Goal: Obtain resource: Obtain resource

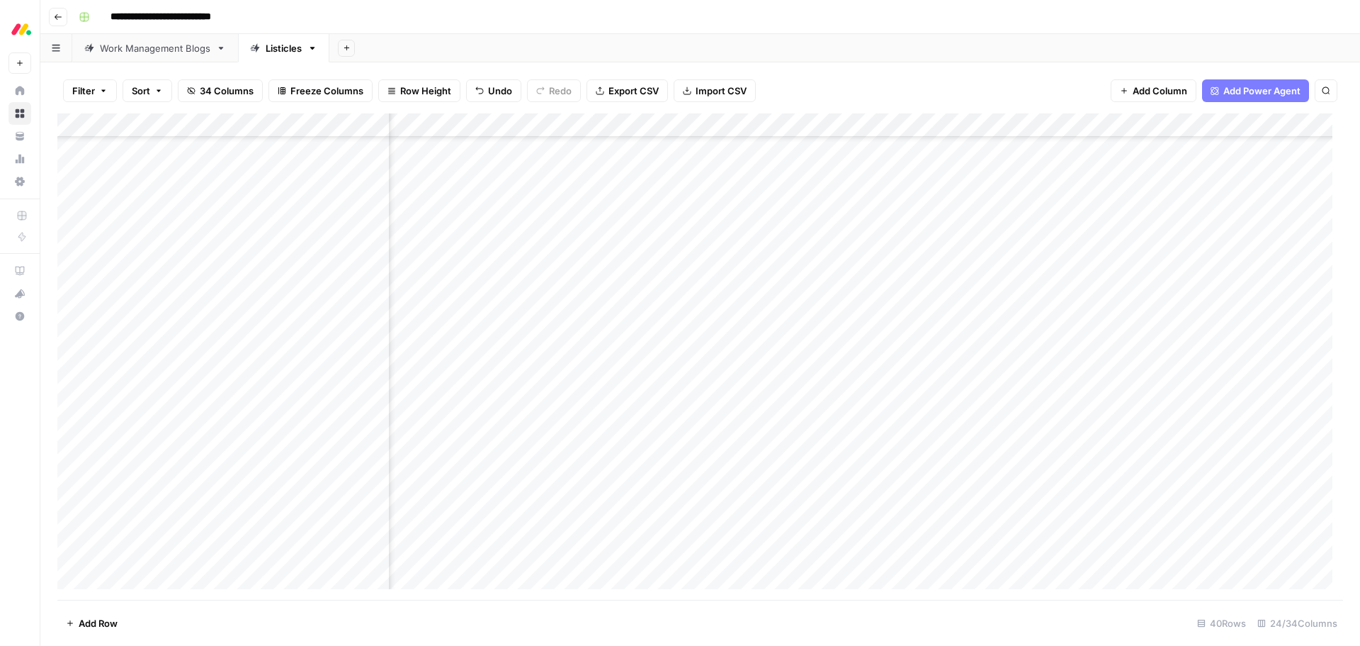
scroll to position [354, 2140]
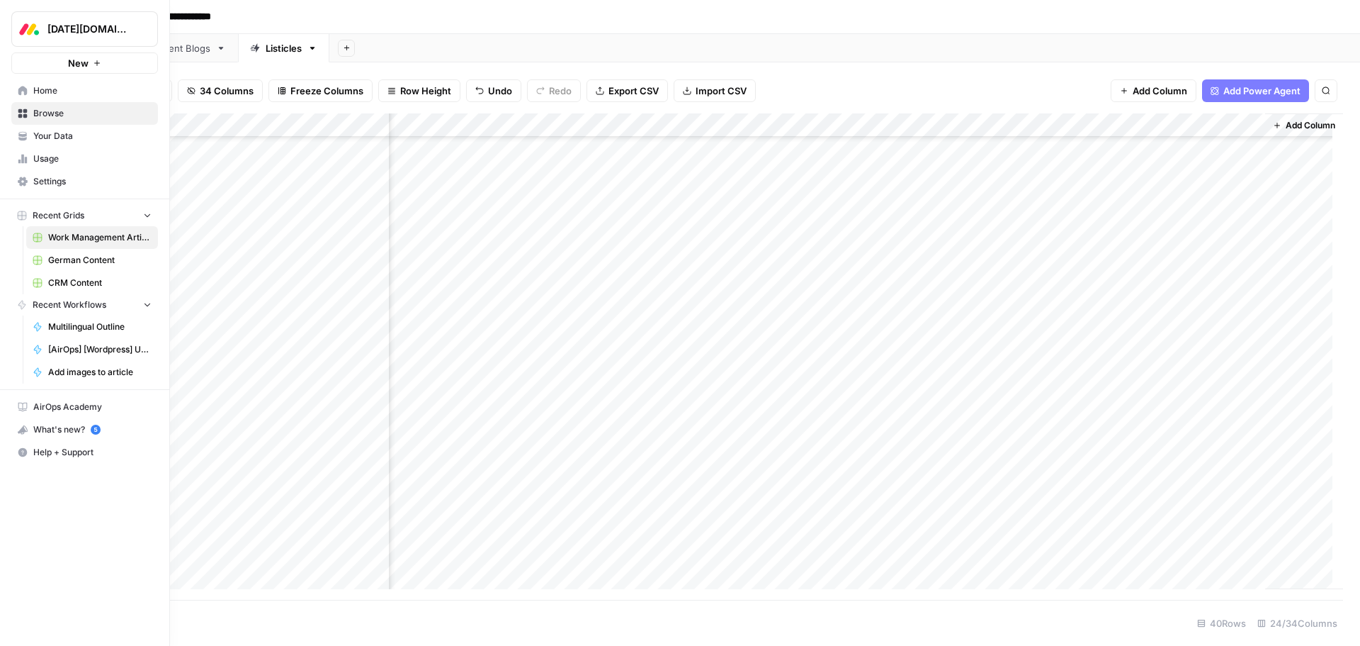
click at [72, 135] on span "Your Data" at bounding box center [92, 136] width 118 height 13
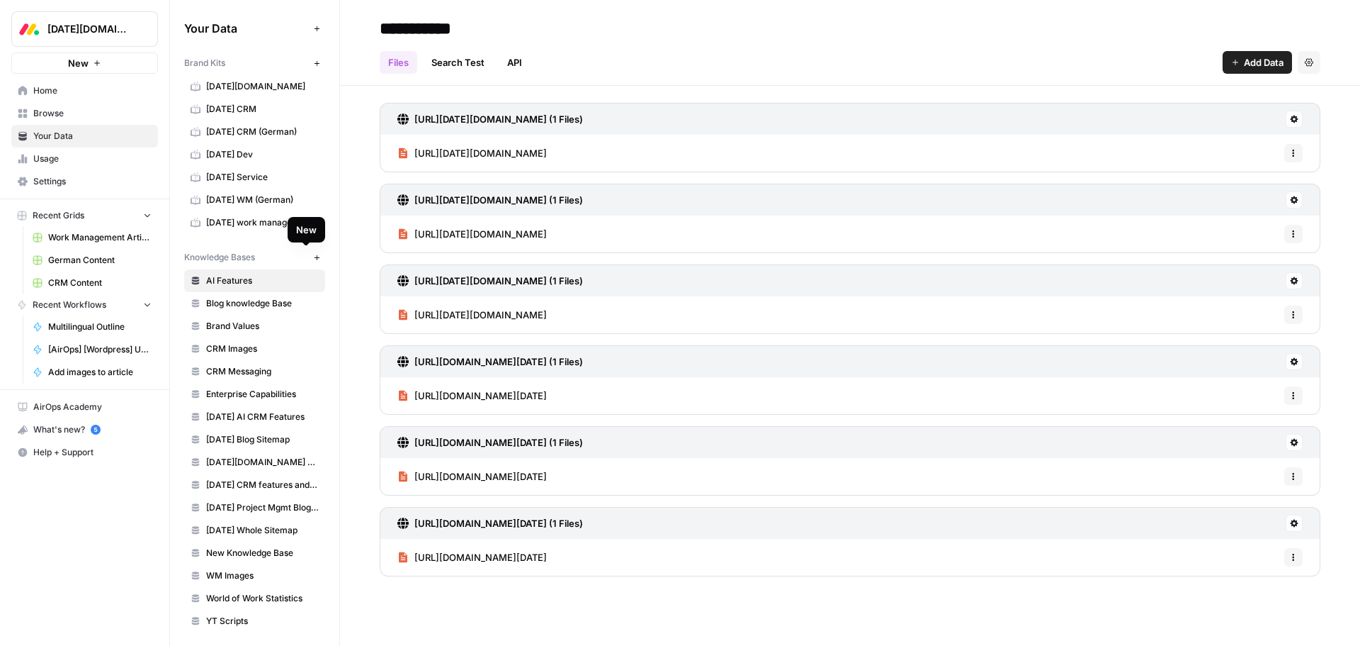
click at [313, 258] on icon "button" at bounding box center [317, 258] width 8 height 8
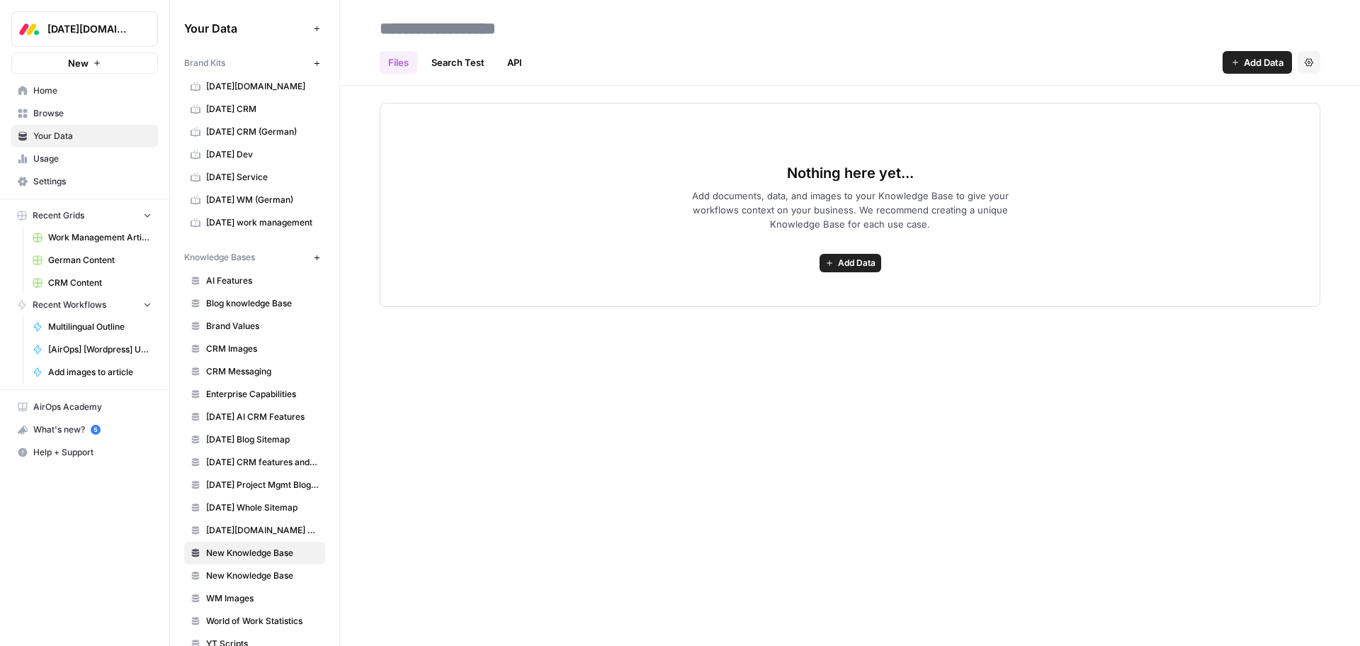
click at [852, 264] on span "Add Data" at bounding box center [857, 263] width 38 height 13
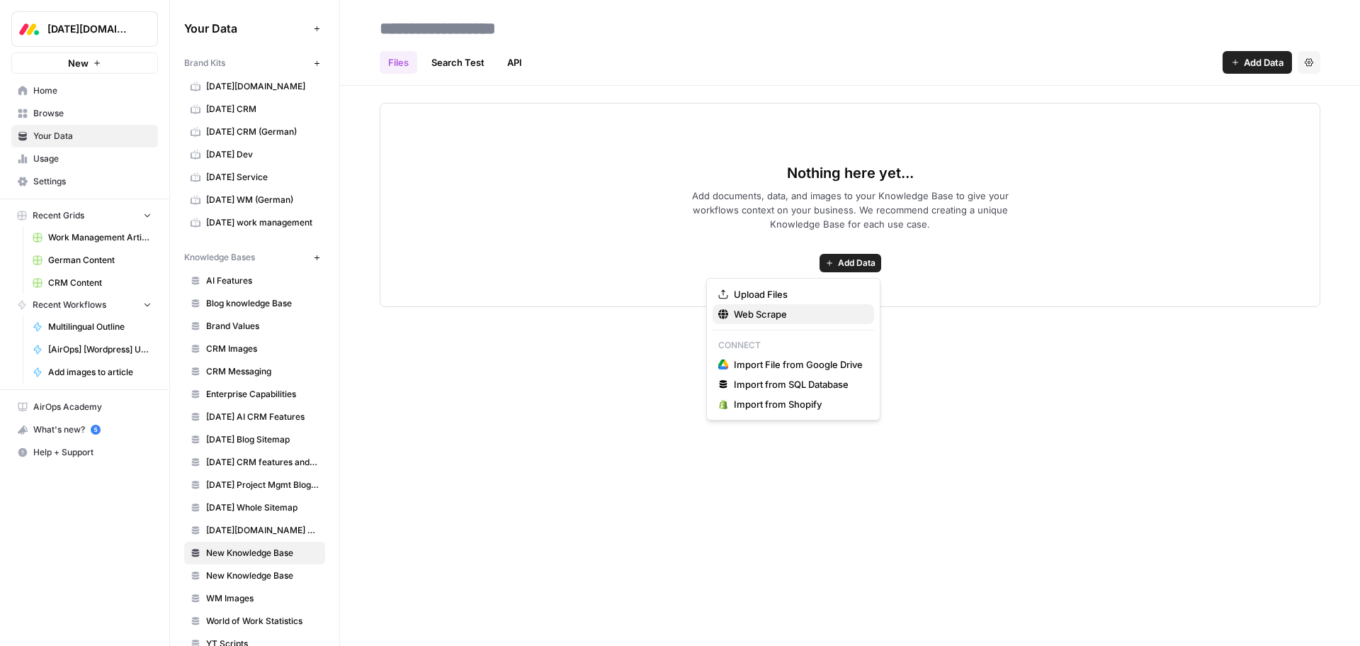
click at [825, 315] on span "Web Scrape" at bounding box center [798, 314] width 129 height 14
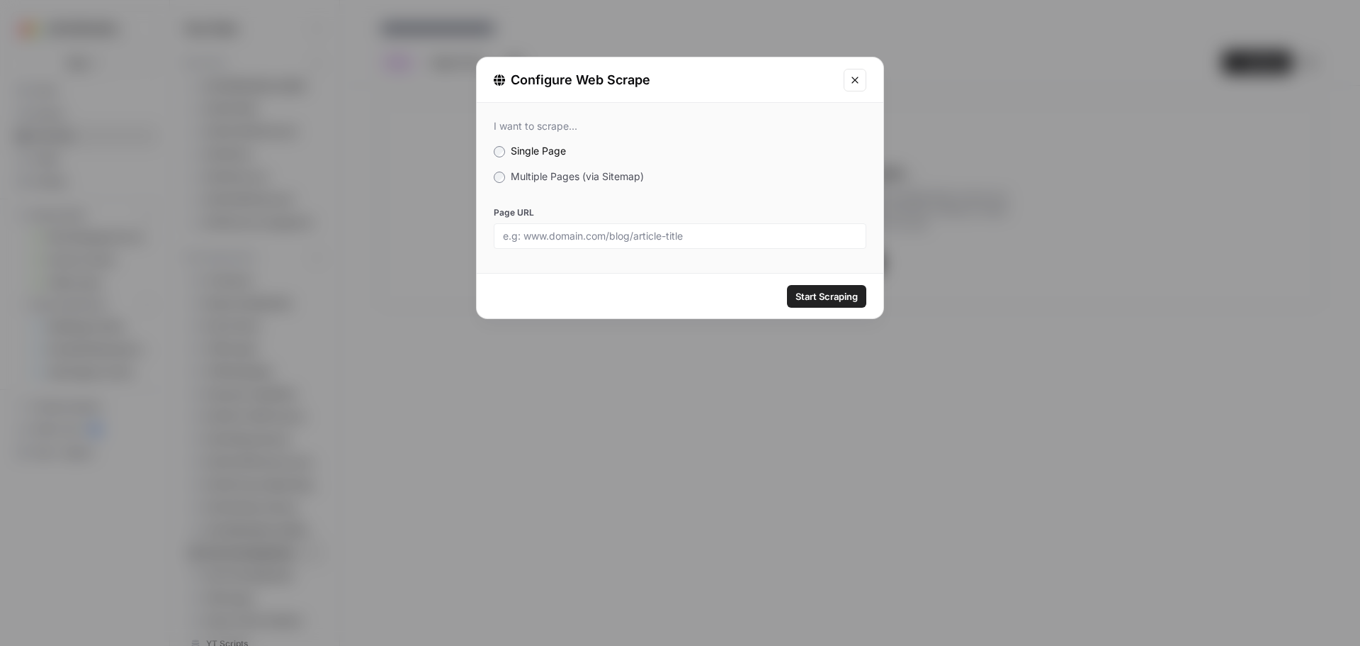
click at [564, 176] on span "Multiple Pages (via Sitemap)" at bounding box center [577, 176] width 133 height 12
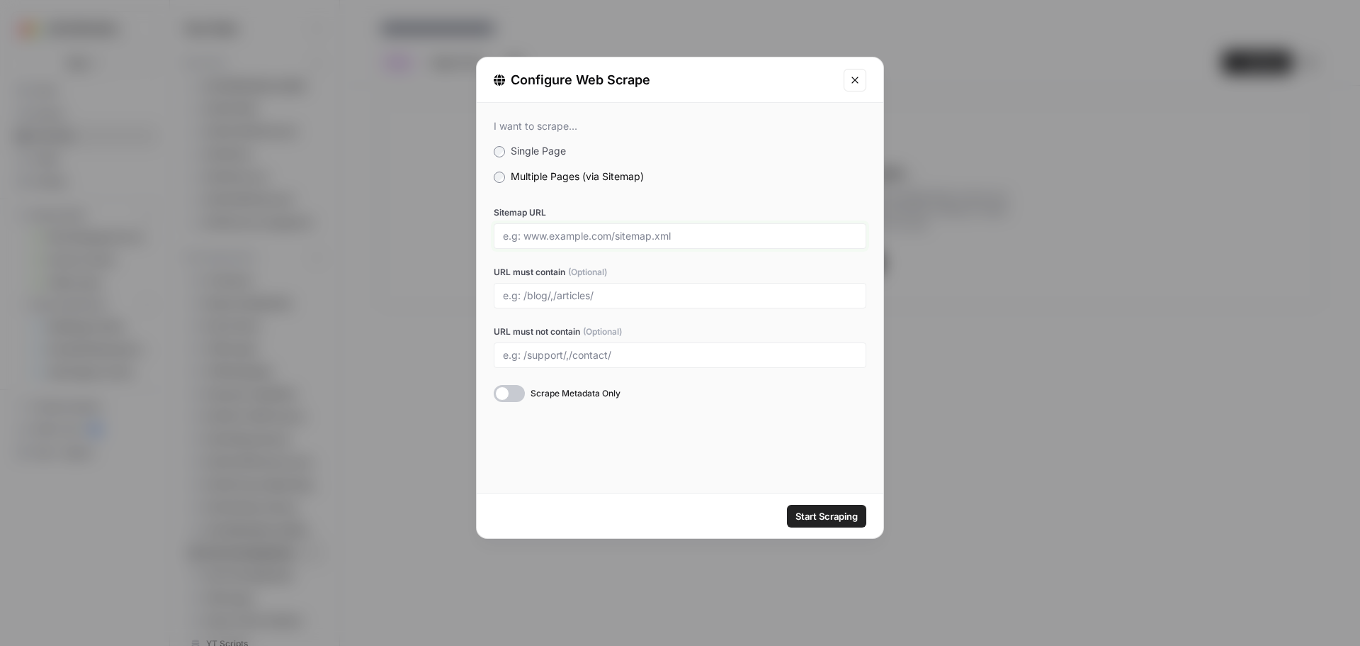
click at [573, 235] on input "Sitemap URL" at bounding box center [680, 236] width 354 height 13
paste input "[URL][DATE][DOMAIN_NAME]"
type input "[URL][DATE][DOMAIN_NAME]"
click at [527, 295] on input "URL must contain (Optional)" at bounding box center [680, 295] width 354 height 13
type input "w/customer-stories"
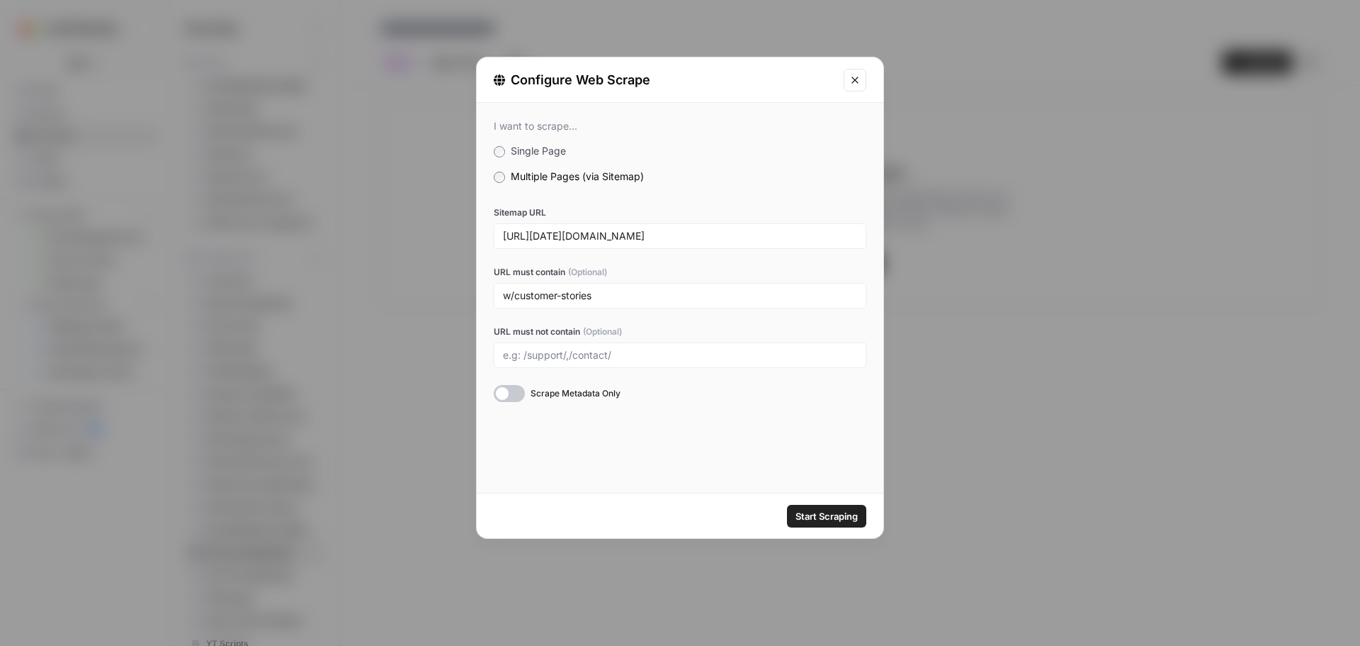
click at [812, 514] on span "Start Scraping" at bounding box center [827, 516] width 62 height 14
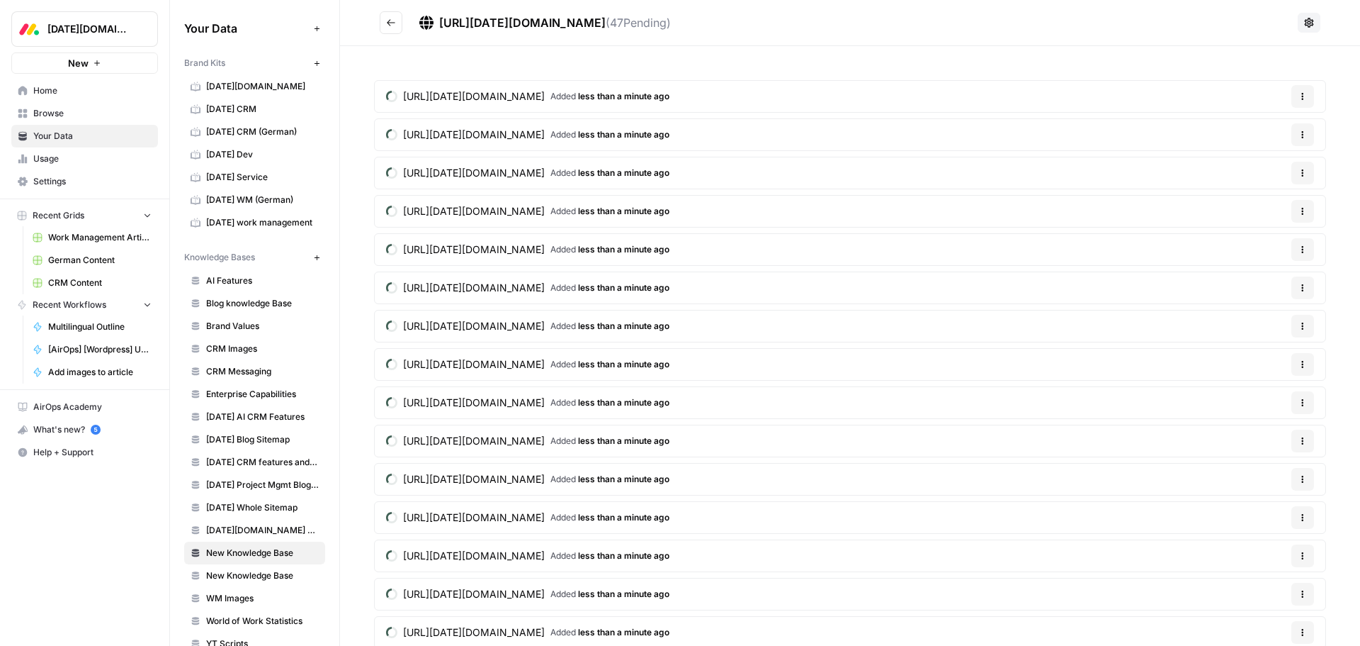
click at [526, 24] on span "[URL][DATE][DOMAIN_NAME]" at bounding box center [522, 23] width 167 height 14
click at [375, 57] on div "[URL][DATE][DOMAIN_NAME] Added less than a minute ago Options [URL][DATE][DOMAI…" at bounding box center [850, 462] width 1020 height 833
click at [456, 24] on span "[URL][DATE][DOMAIN_NAME]" at bounding box center [522, 23] width 167 height 14
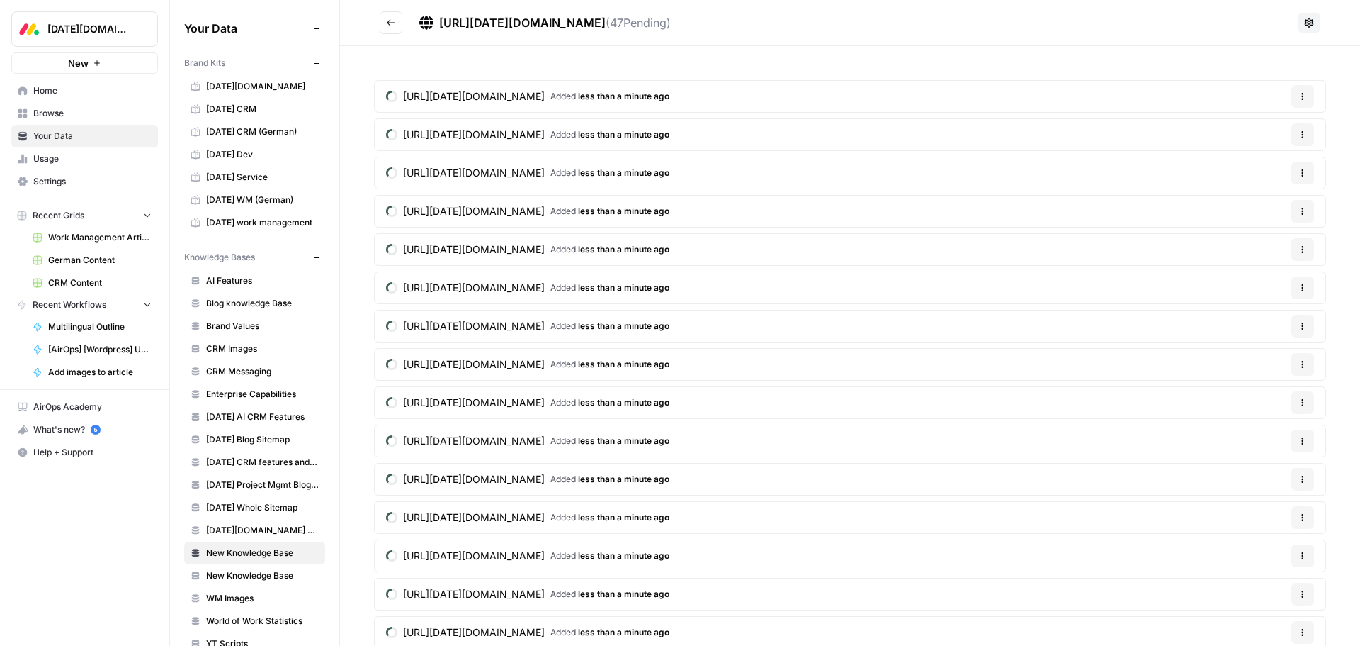
drag, startPoint x: 390, startPoint y: 23, endPoint x: 723, endPoint y: 55, distance: 334.6
click at [585, 25] on span "[URL][DATE][DOMAIN_NAME]" at bounding box center [522, 23] width 167 height 14
click at [862, 38] on header "[URL][DATE][DOMAIN_NAME] ( 47 Pending)" at bounding box center [850, 23] width 1020 height 46
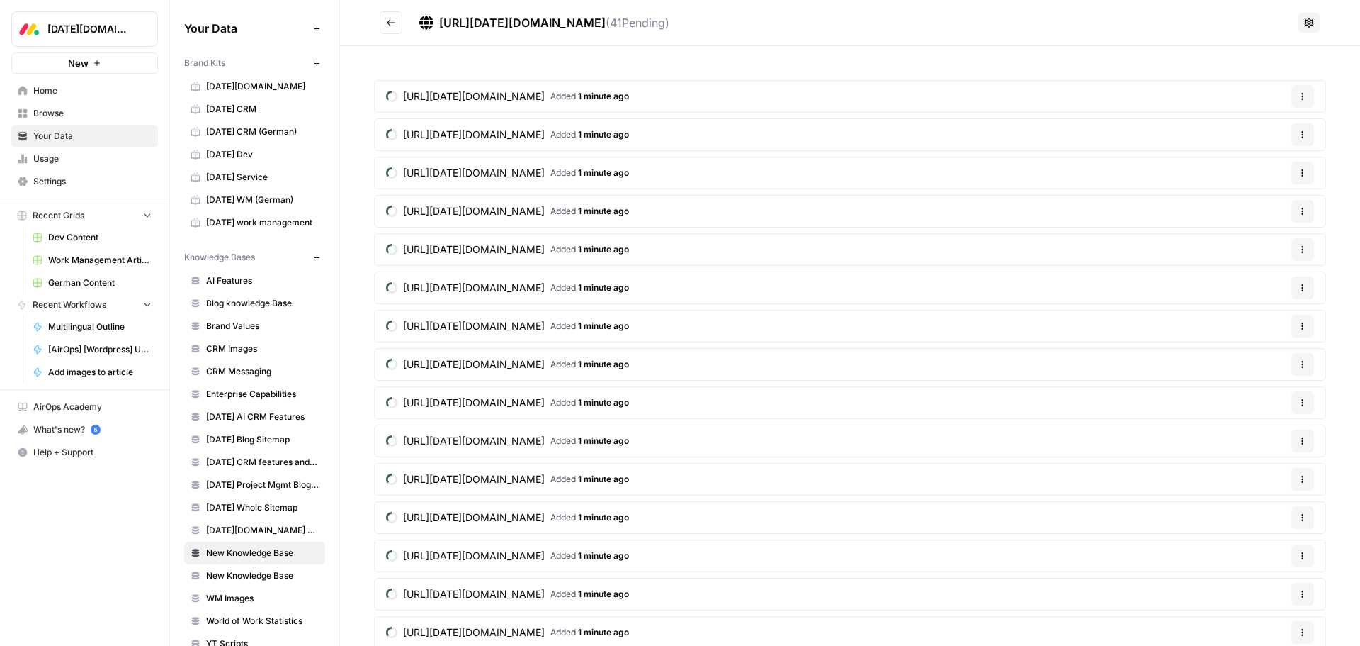
click at [394, 25] on icon "Go back" at bounding box center [391, 23] width 10 height 10
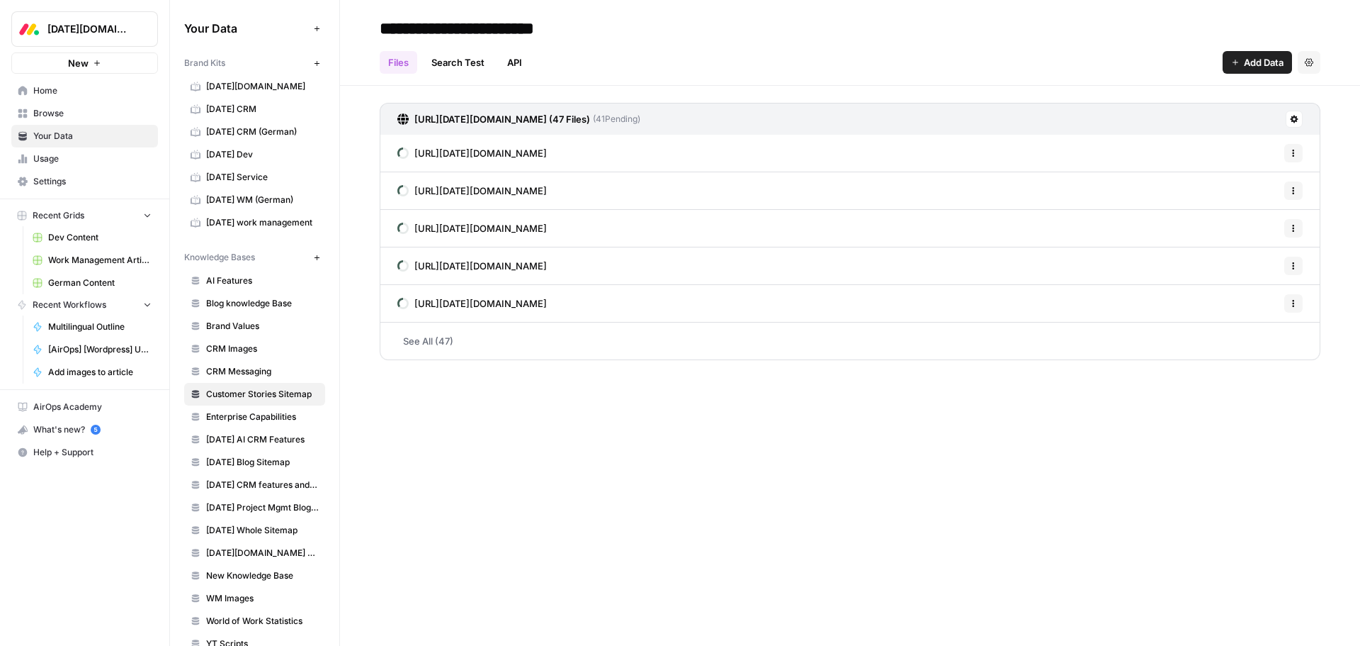
type input "**********"
